Goal: Complete application form

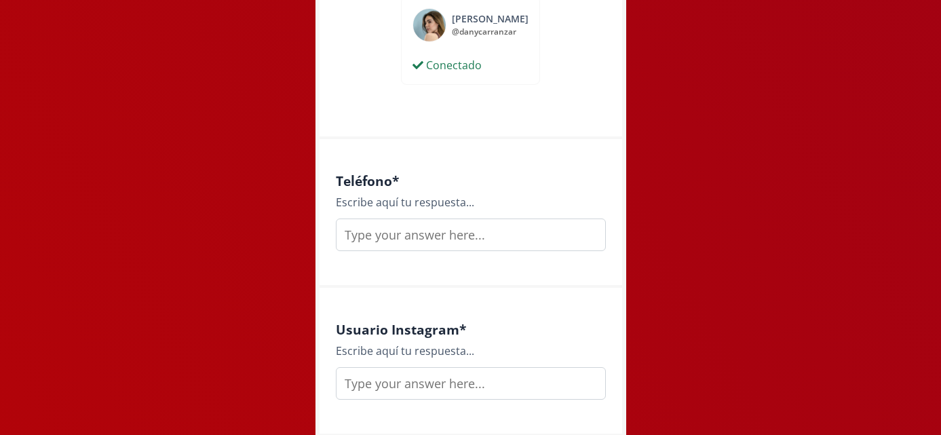
scroll to position [748, 0]
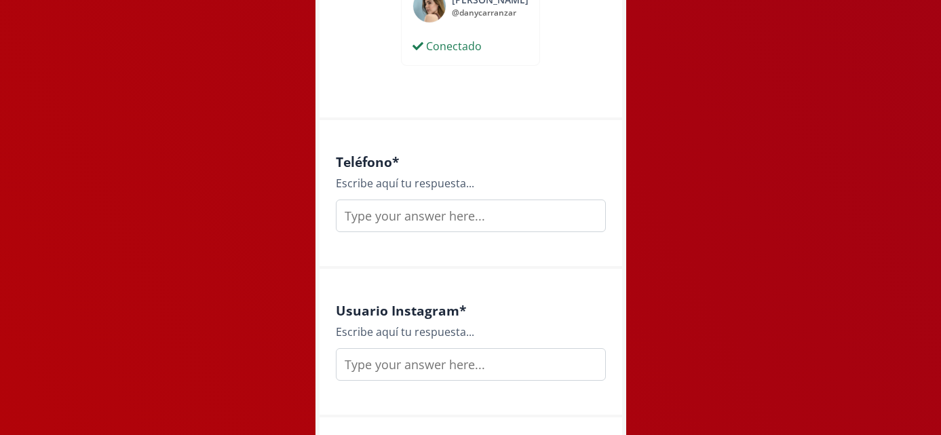
click at [506, 218] on input "text" at bounding box center [471, 215] width 270 height 33
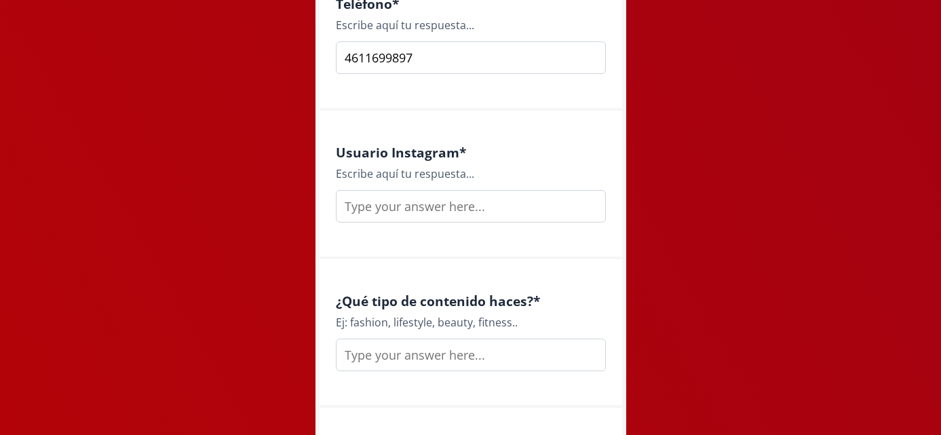
scroll to position [916, 0]
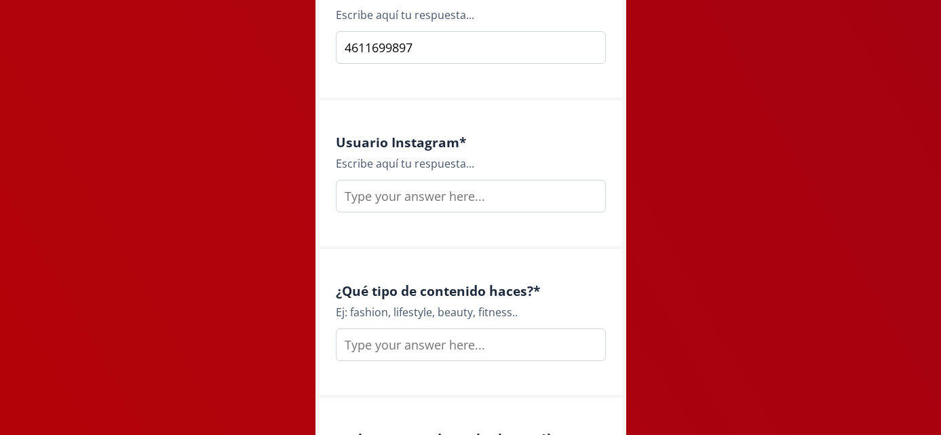
type input "4611699897"
click at [455, 205] on input "text" at bounding box center [471, 196] width 270 height 33
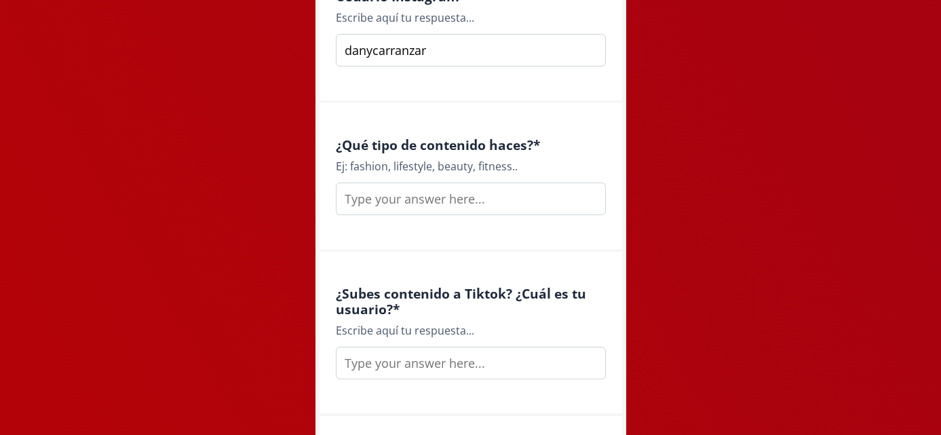
scroll to position [1066, 0]
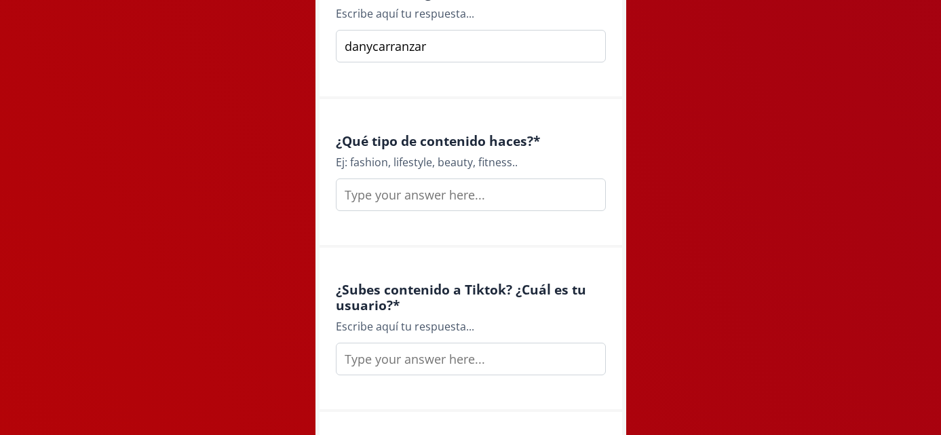
type input "danycarranzar"
click at [442, 193] on input "text" at bounding box center [471, 194] width 270 height 33
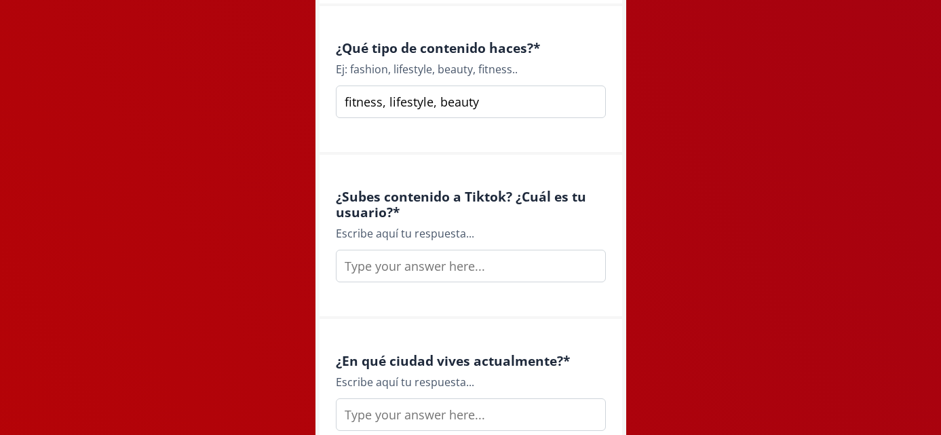
scroll to position [1172, 0]
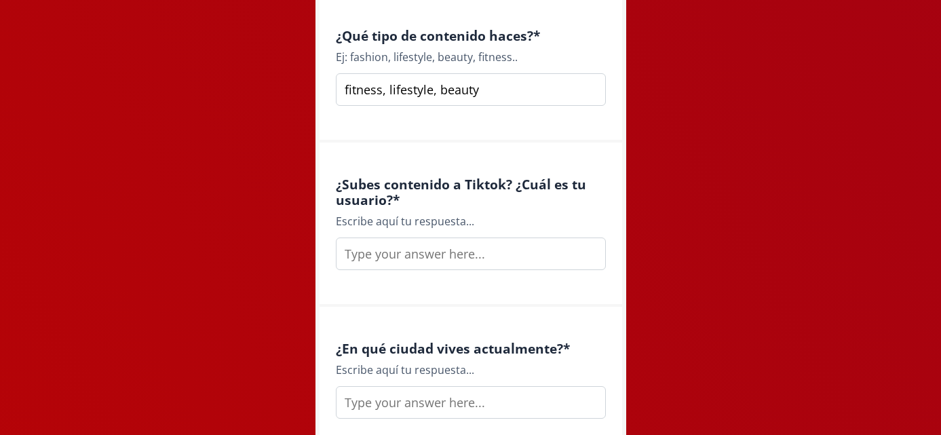
type input "fitness, lifestyle, beauty"
click at [421, 264] on input "text" at bounding box center [471, 253] width 270 height 33
type input "danycarranzaaa"
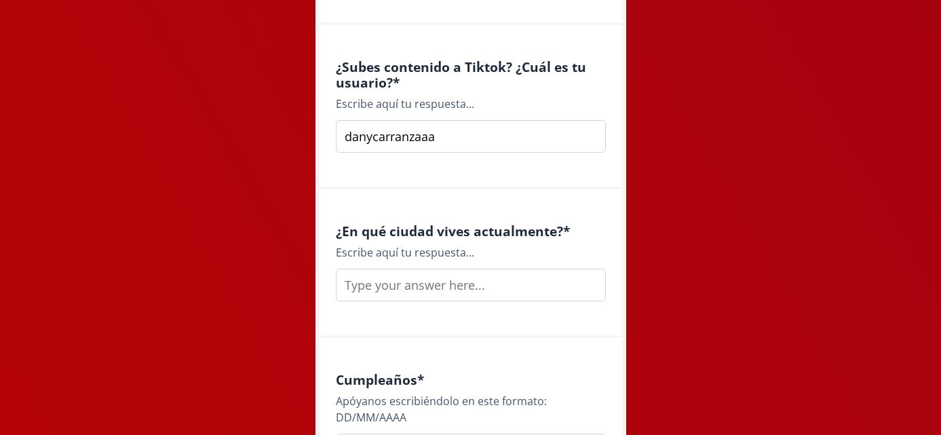
scroll to position [1296, 0]
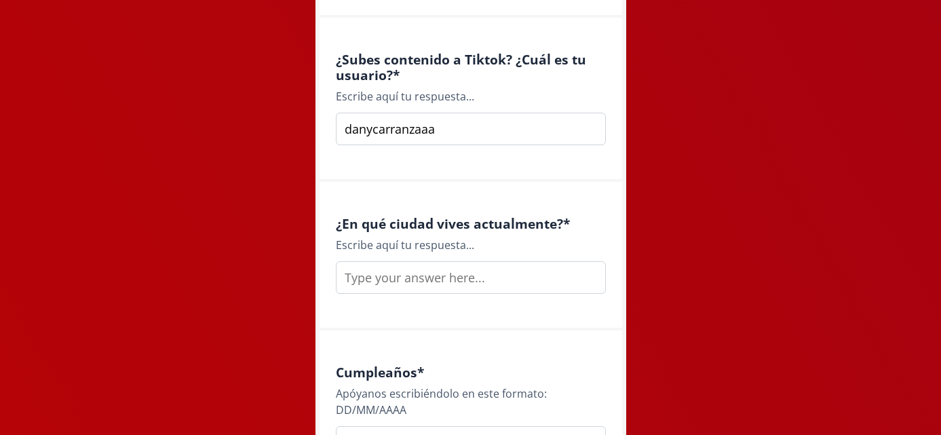
click at [438, 275] on input "text" at bounding box center [471, 277] width 270 height 33
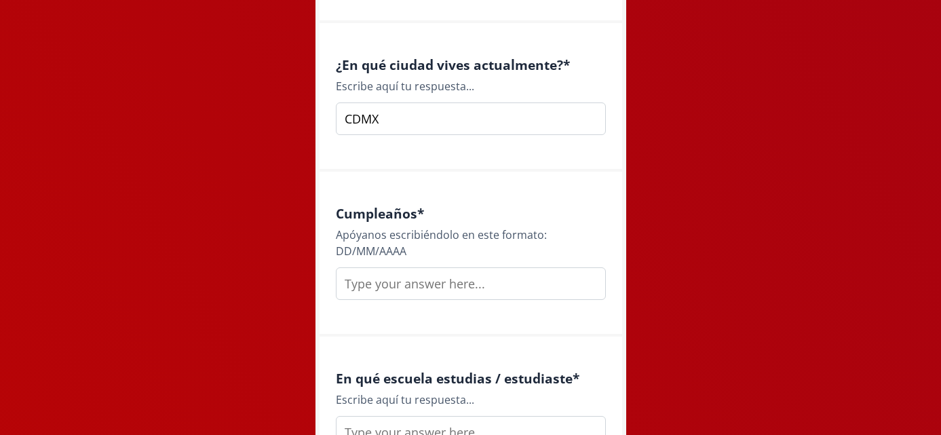
scroll to position [1461, 0]
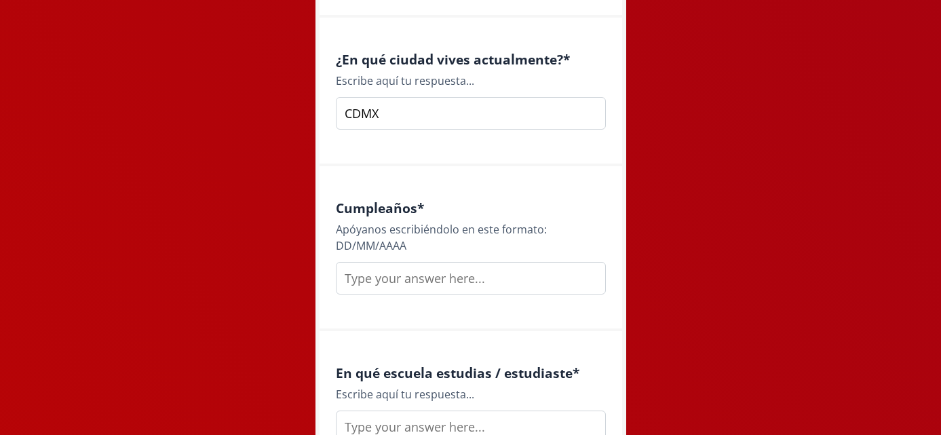
type input "CDMX"
click at [416, 277] on input "text" at bounding box center [471, 278] width 270 height 33
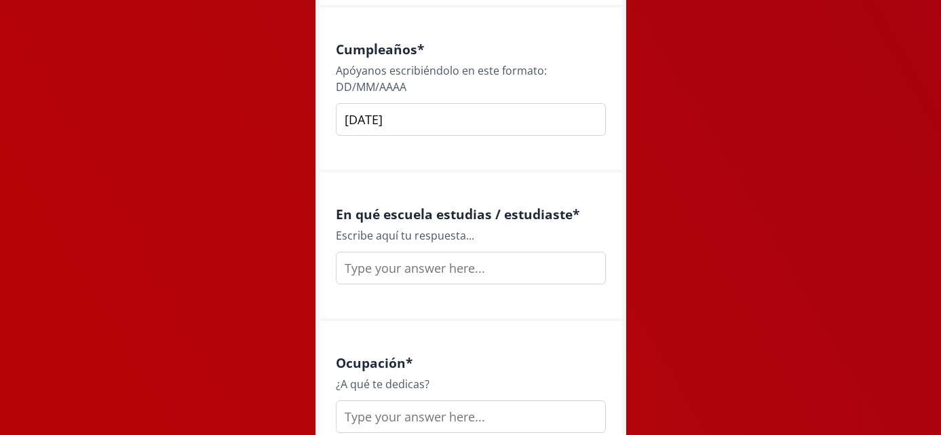
scroll to position [1623, 0]
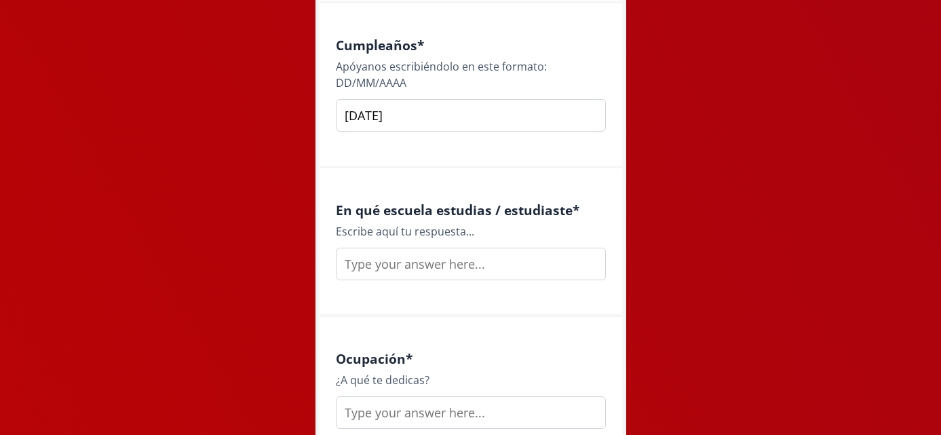
type input "[DATE]"
click at [436, 263] on input "text" at bounding box center [471, 264] width 270 height 33
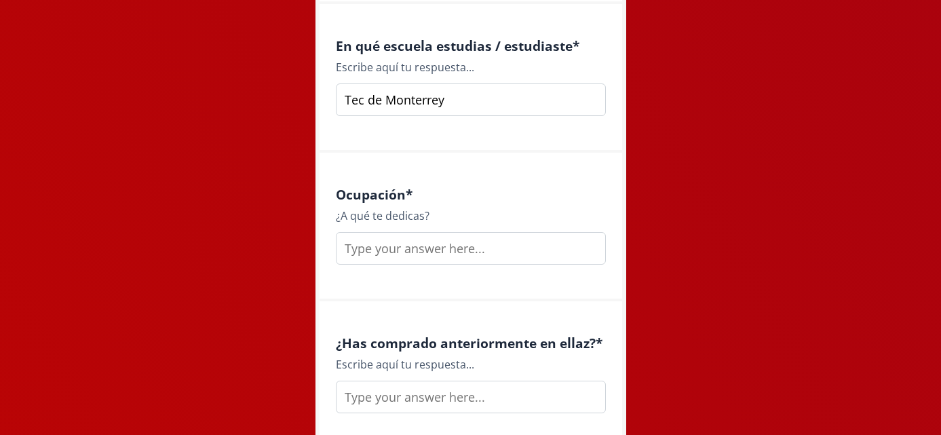
scroll to position [1792, 0]
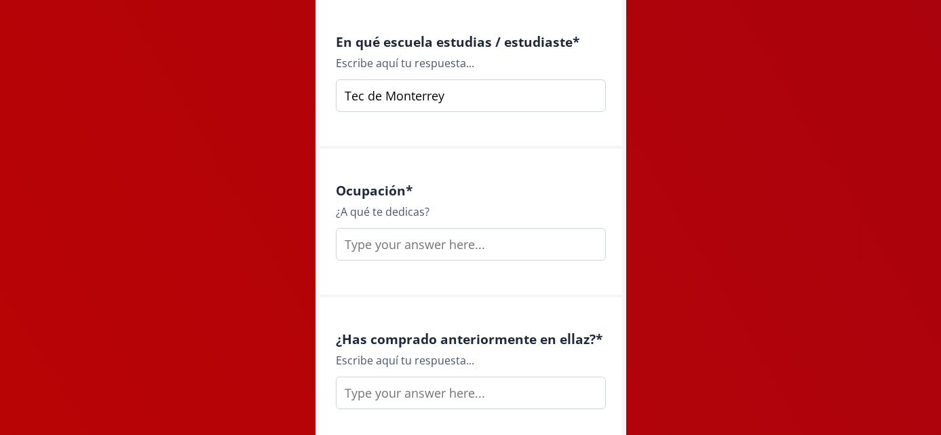
type input "Tec de Monterrey"
click at [467, 247] on input "text" at bounding box center [471, 244] width 270 height 33
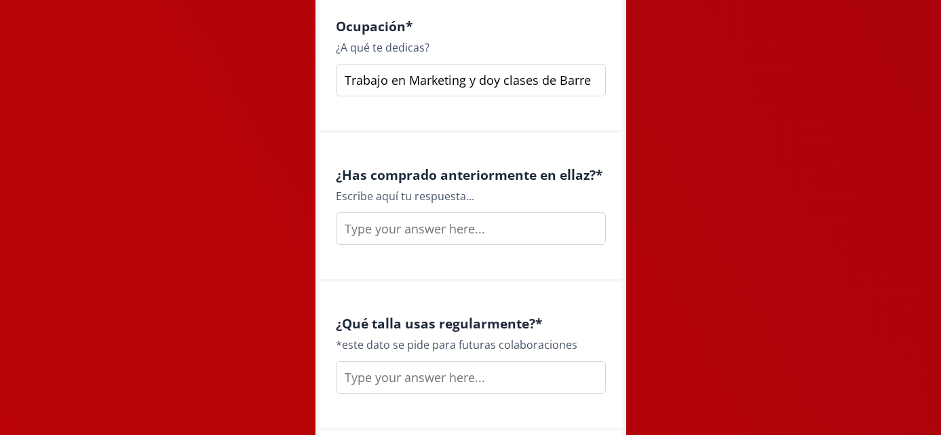
scroll to position [1959, 0]
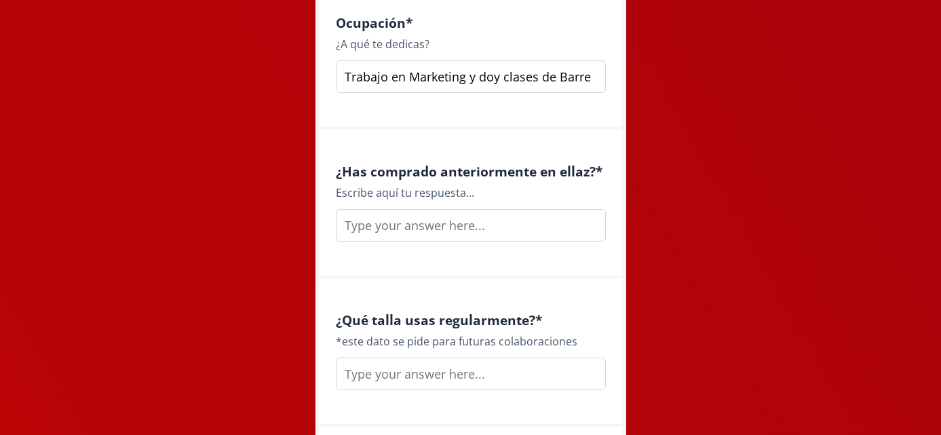
type input "Trabajo en Marketing y doy clases de Barre"
click at [507, 237] on input "text" at bounding box center [471, 225] width 270 height 33
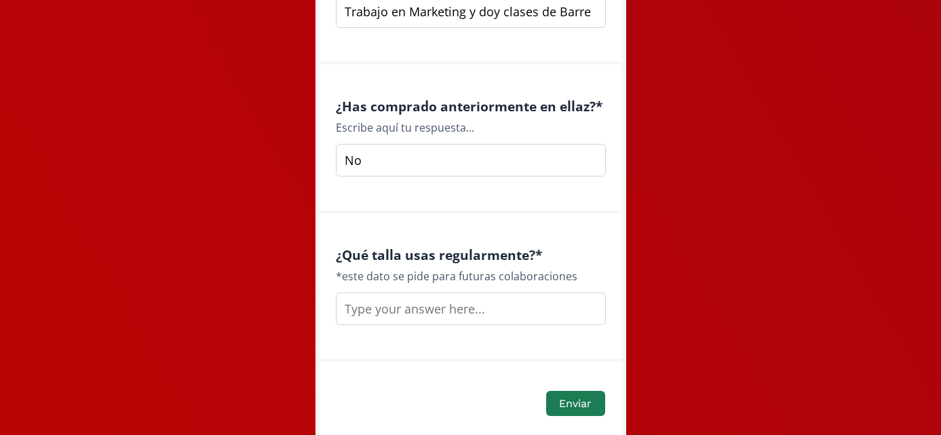
scroll to position [2086, 0]
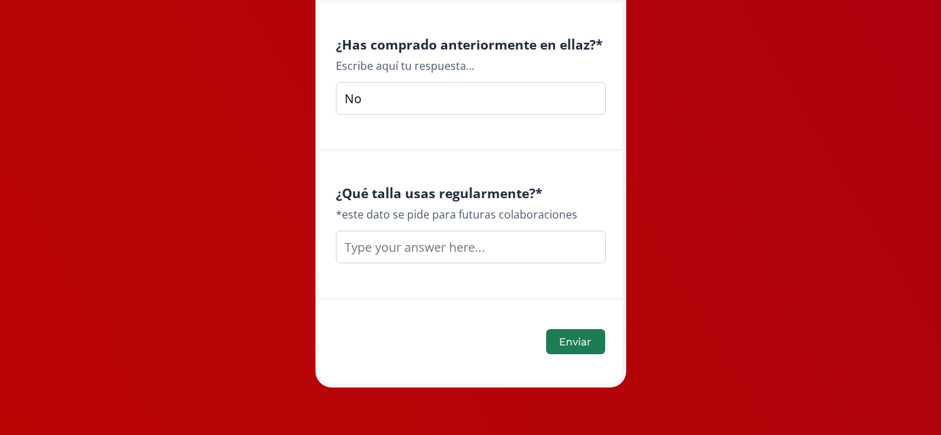
type input "No"
click at [487, 249] on input "text" at bounding box center [471, 247] width 270 height 33
type input "S"
click at [578, 337] on button "Enviar" at bounding box center [575, 341] width 62 height 29
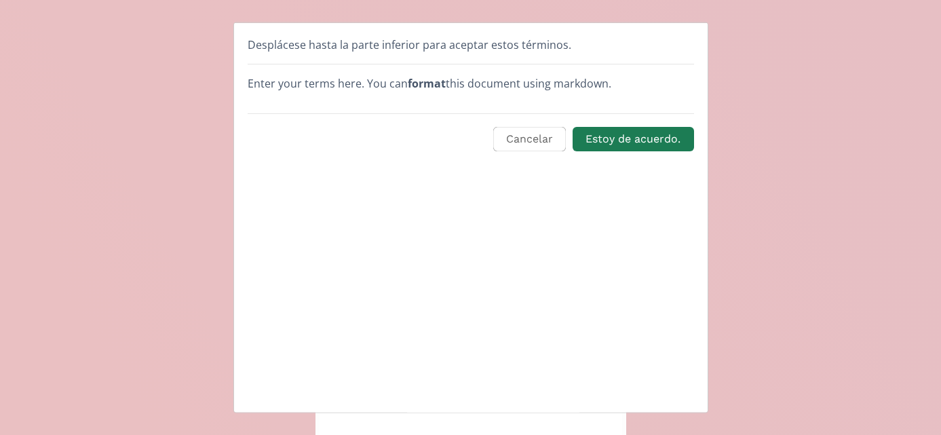
scroll to position [0, 0]
click at [630, 141] on button "Estoy de acuerdo." at bounding box center [633, 138] width 125 height 29
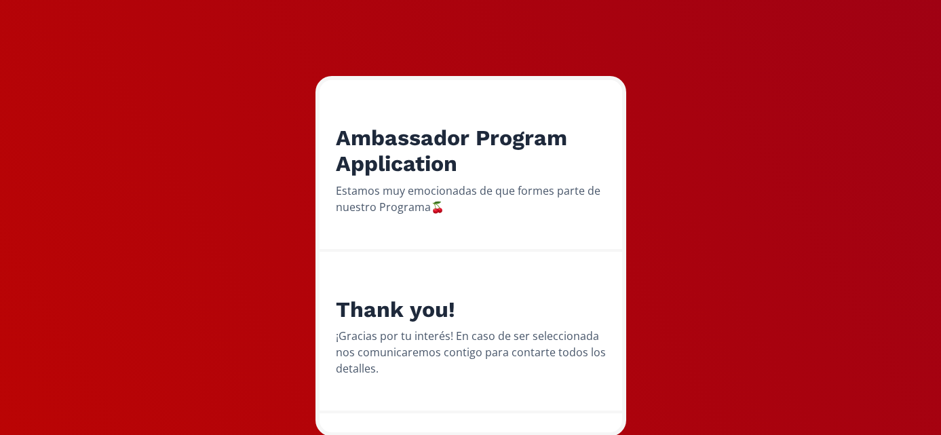
scroll to position [198, 0]
